Goal: Information Seeking & Learning: Learn about a topic

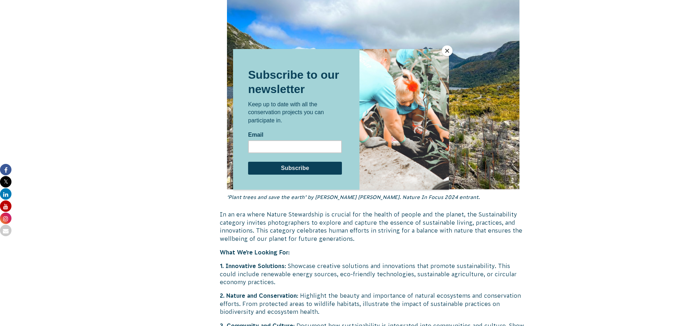
scroll to position [1723, 0]
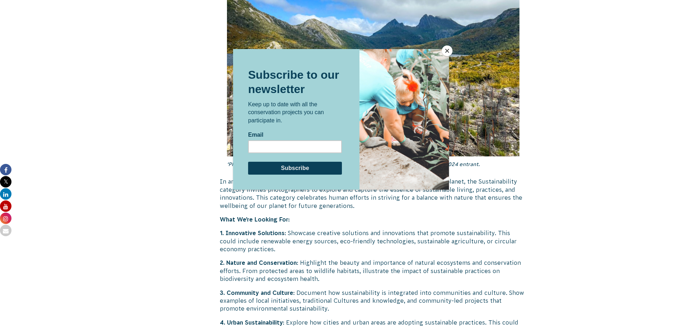
click at [444, 50] on button "Close" at bounding box center [447, 50] width 11 height 11
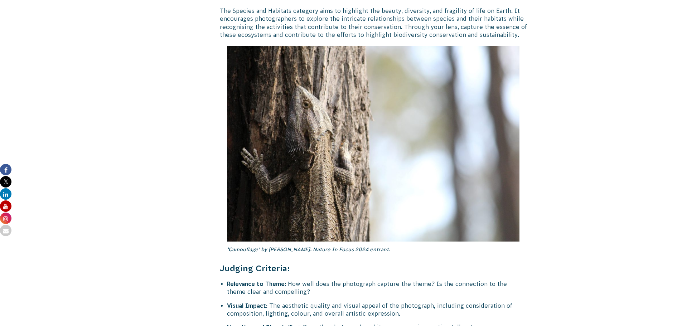
scroll to position [2726, 0]
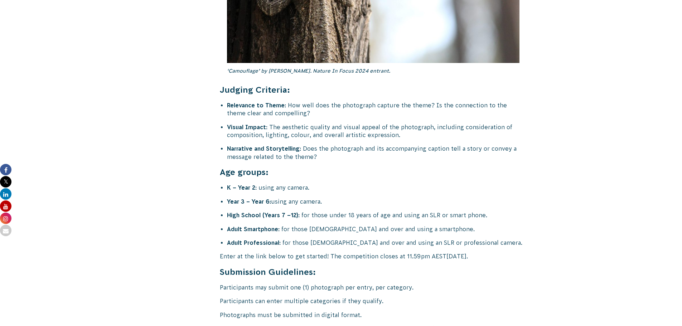
drag, startPoint x: 565, startPoint y: 204, endPoint x: 581, endPoint y: 181, distance: 28.0
drag, startPoint x: 581, startPoint y: 181, endPoint x: 544, endPoint y: 253, distance: 81.5
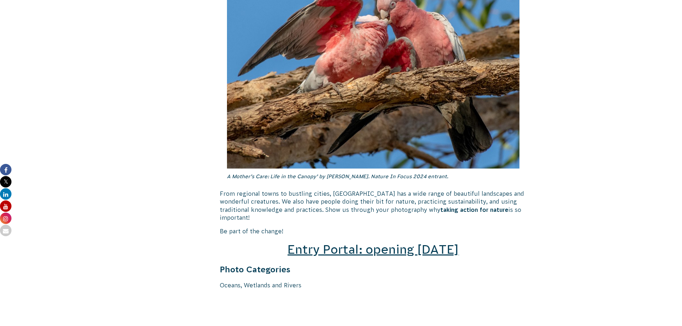
scroll to position [864, 0]
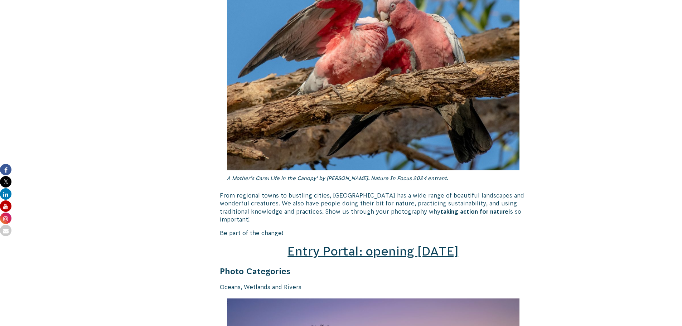
click at [351, 244] on span "Entry Portal: opening [DATE]" at bounding box center [372, 251] width 171 height 14
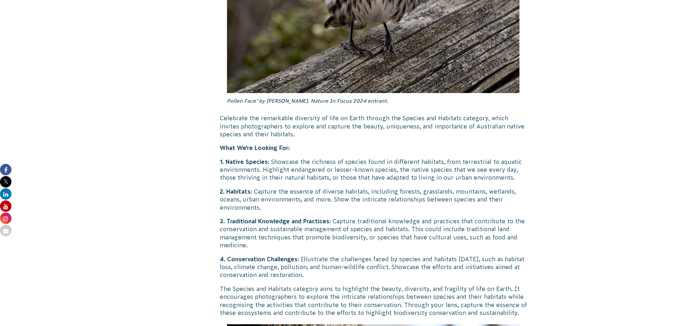
scroll to position [2291, 0]
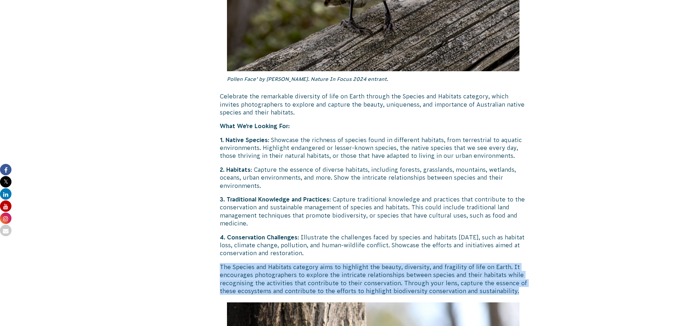
drag, startPoint x: 515, startPoint y: 270, endPoint x: 218, endPoint y: 244, distance: 298.9
copy p "The Species and Habitats category aims to highlight the beauty, diversity, and …"
